Goal: Find specific page/section: Locate a particular part of the current website

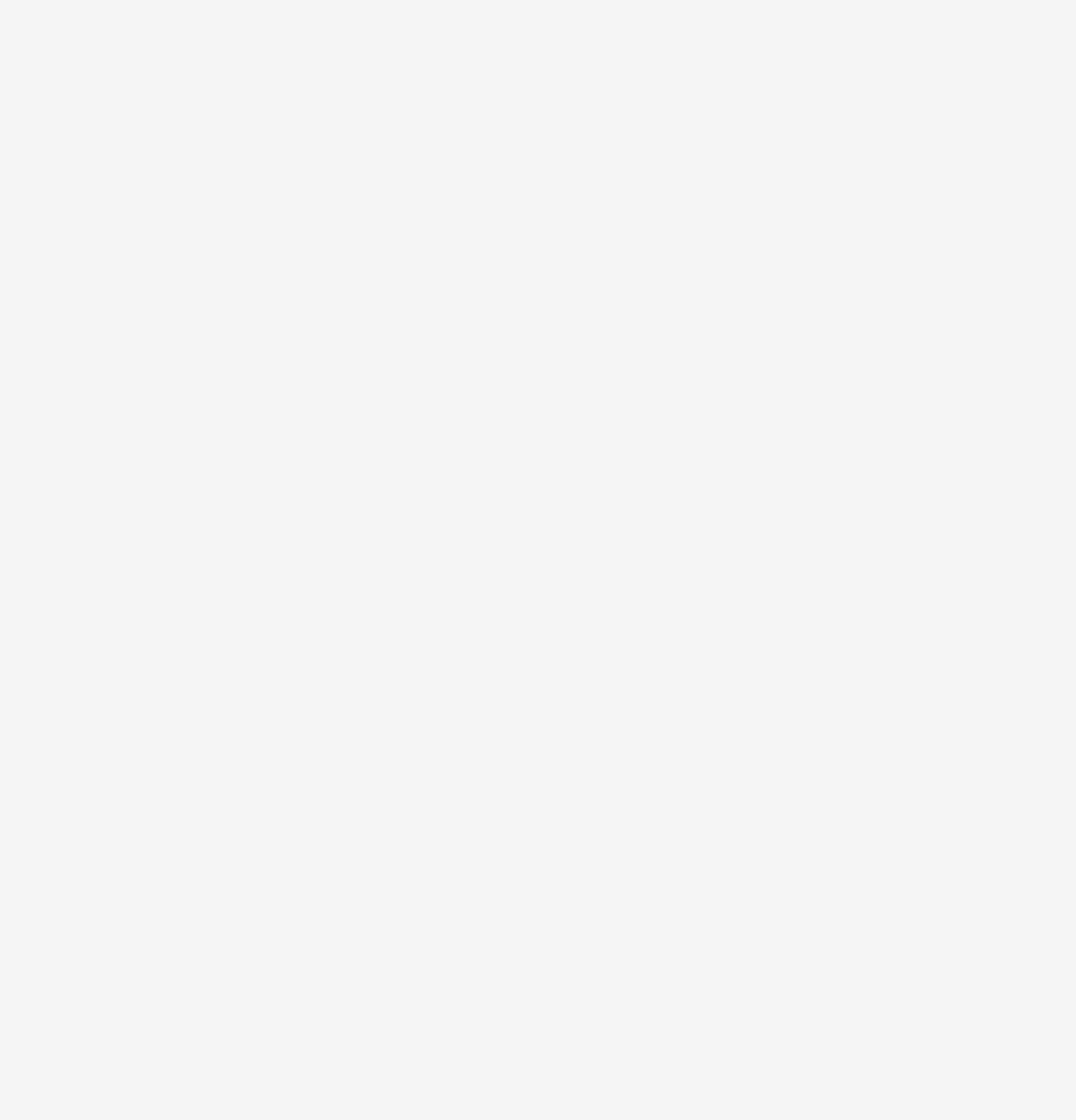
click at [273, 0] on html at bounding box center [538, 0] width 1076 height 0
